Goal: Information Seeking & Learning: Learn about a topic

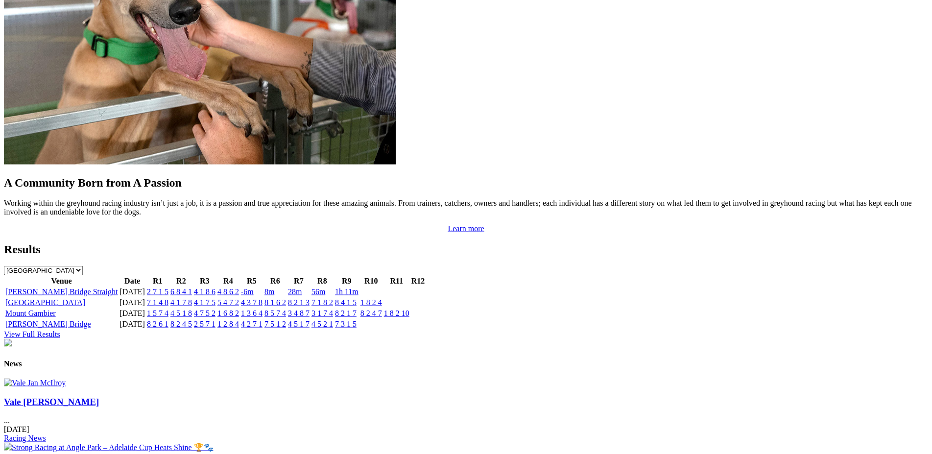
scroll to position [841, 0]
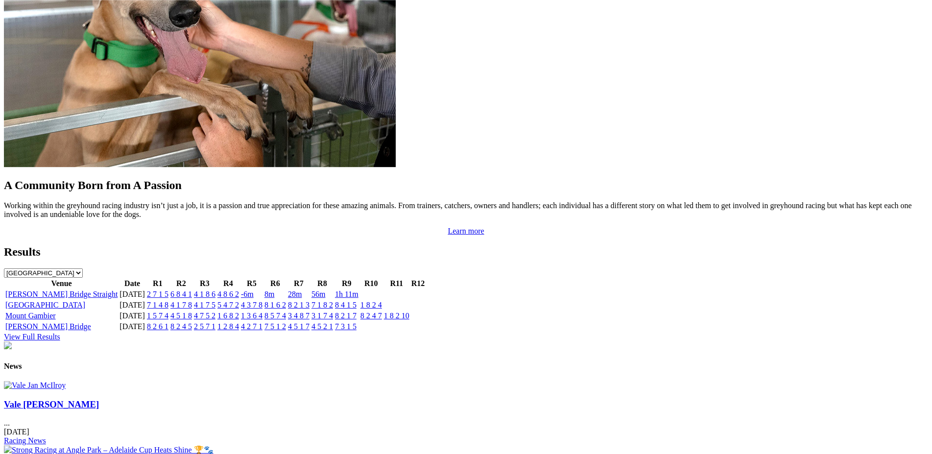
click at [168, 290] on link "2 7 1 5" at bounding box center [158, 294] width 22 height 8
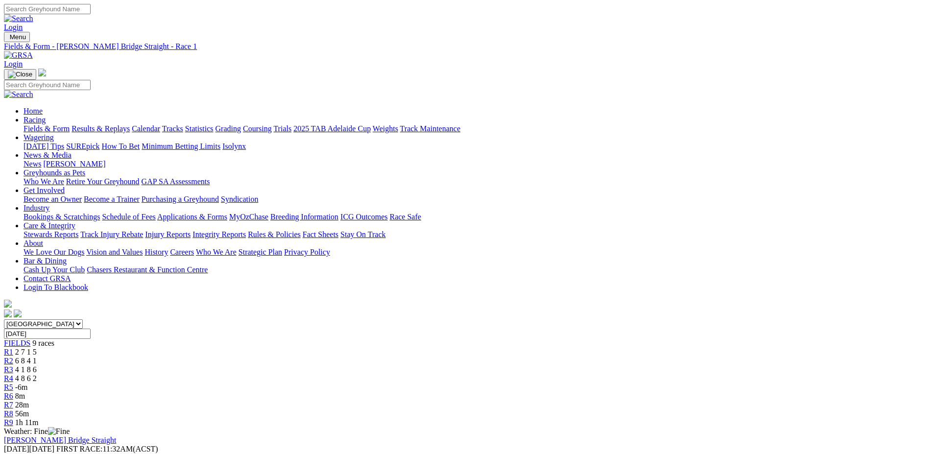
click at [13, 357] on span "R2" at bounding box center [8, 361] width 9 height 8
click at [13, 365] on span "R3" at bounding box center [8, 369] width 9 height 8
click at [13, 374] on span "R4" at bounding box center [8, 378] width 9 height 8
